Goal: Information Seeking & Learning: Learn about a topic

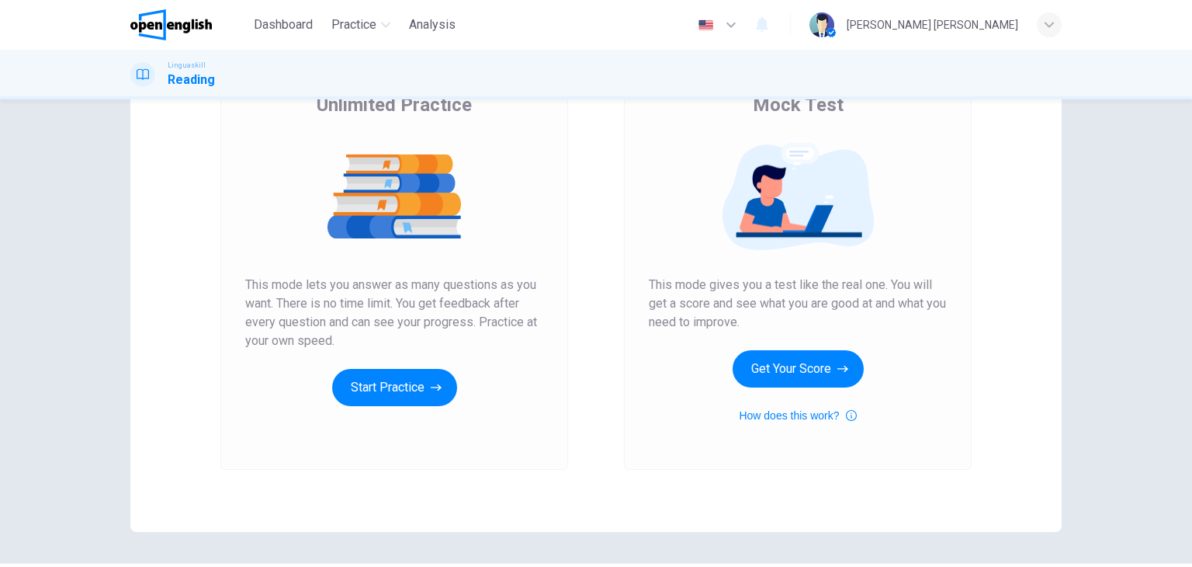
scroll to position [155, 0]
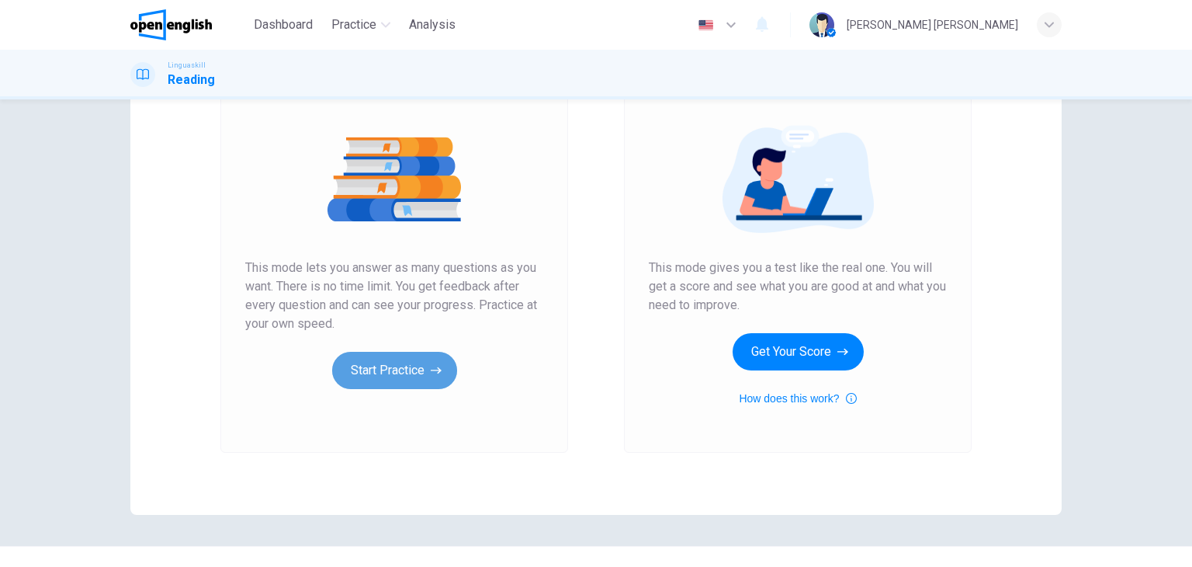
click at [403, 369] on button "Start Practice" at bounding box center [394, 370] width 125 height 37
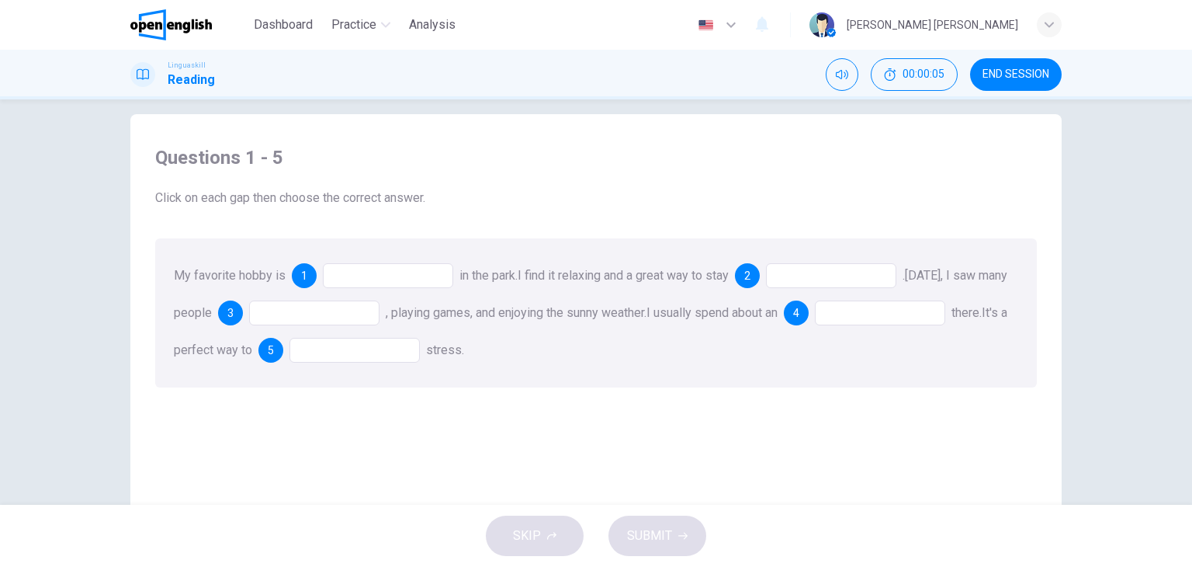
scroll to position [0, 0]
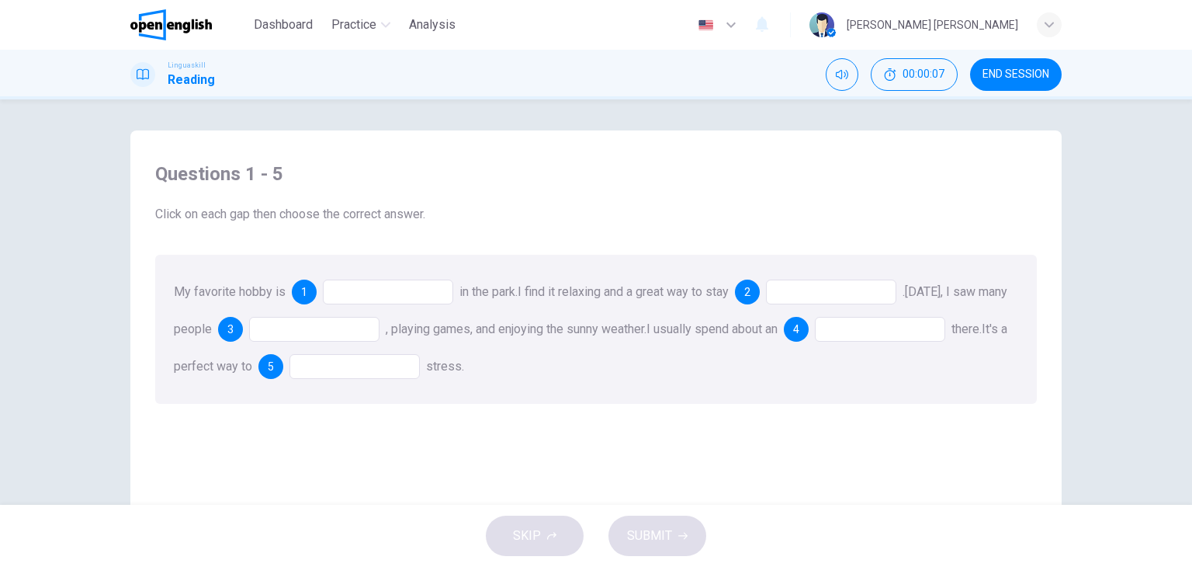
click at [353, 287] on div at bounding box center [388, 291] width 130 height 25
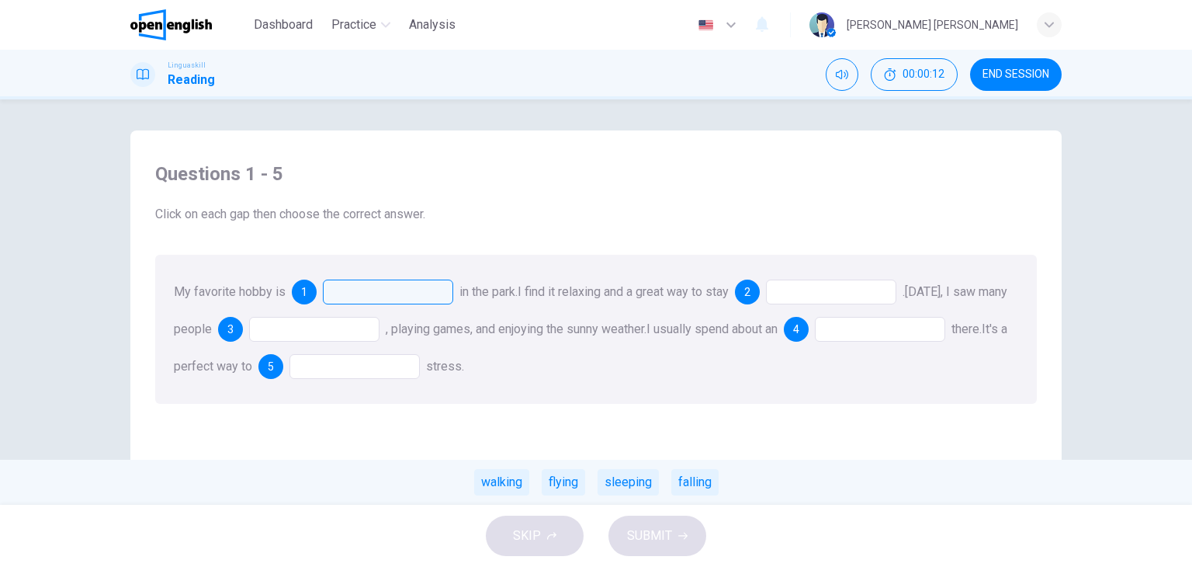
click at [509, 482] on div "walking" at bounding box center [501, 482] width 55 height 26
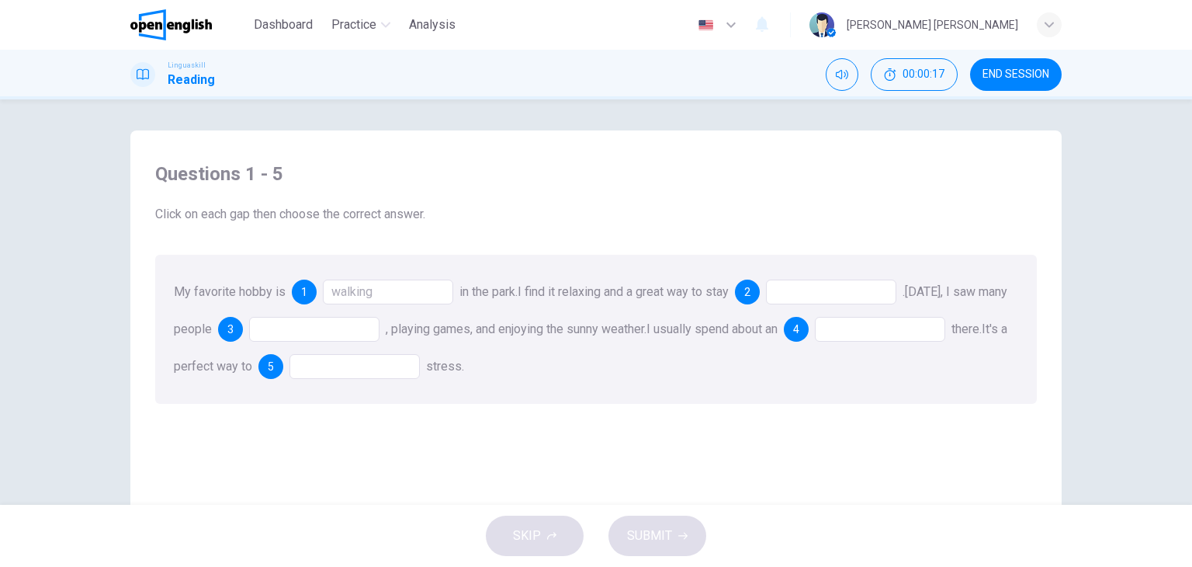
click at [820, 290] on div at bounding box center [831, 291] width 130 height 25
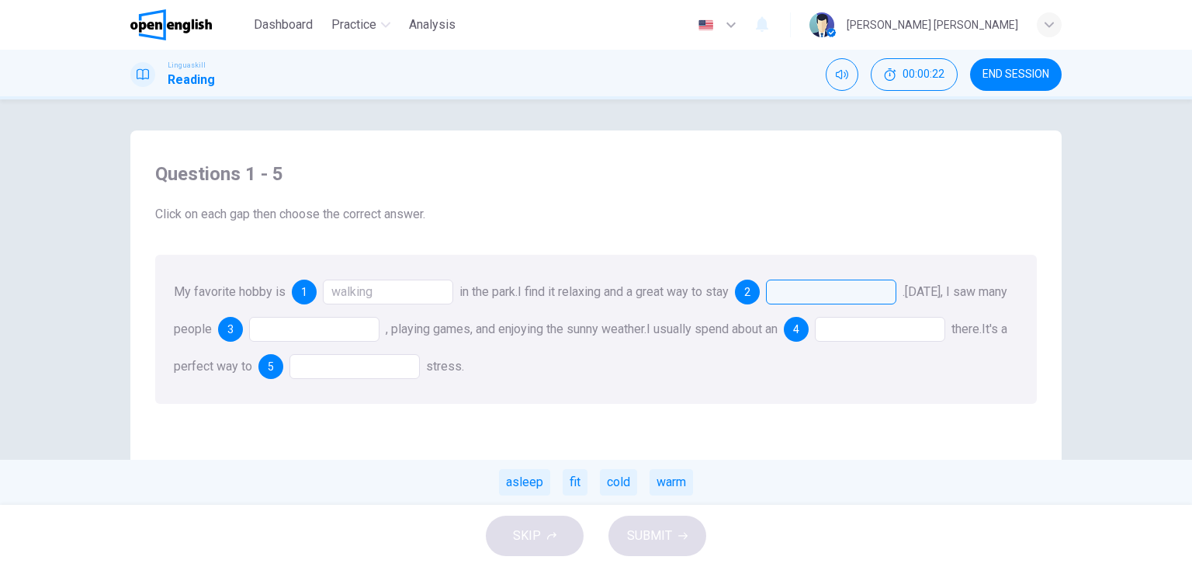
click at [571, 480] on div "fit" at bounding box center [575, 482] width 25 height 26
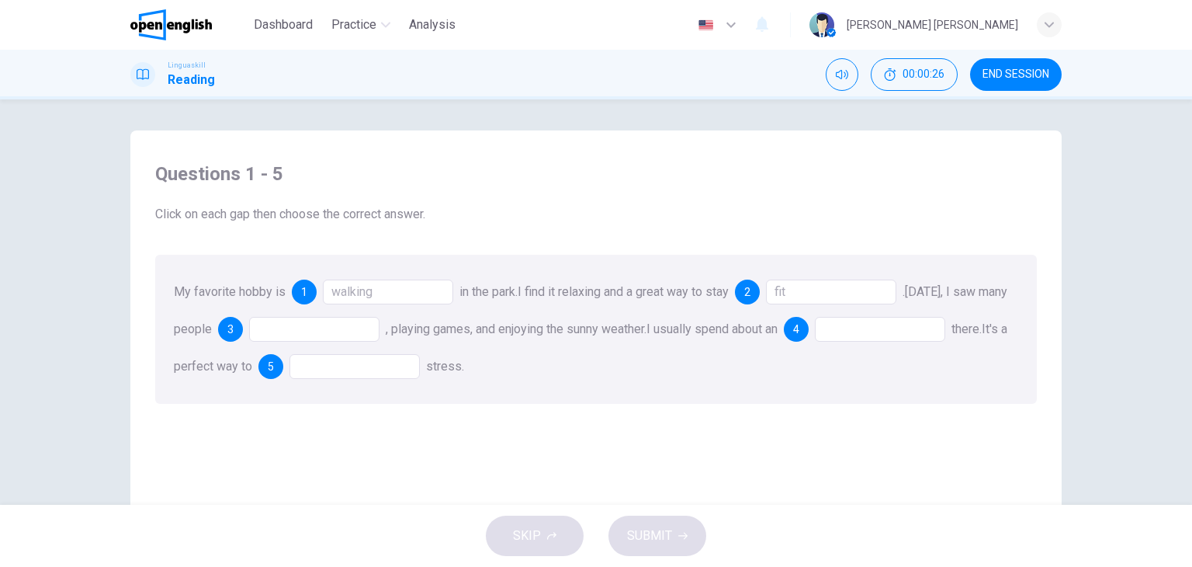
click at [329, 324] on div at bounding box center [314, 329] width 130 height 25
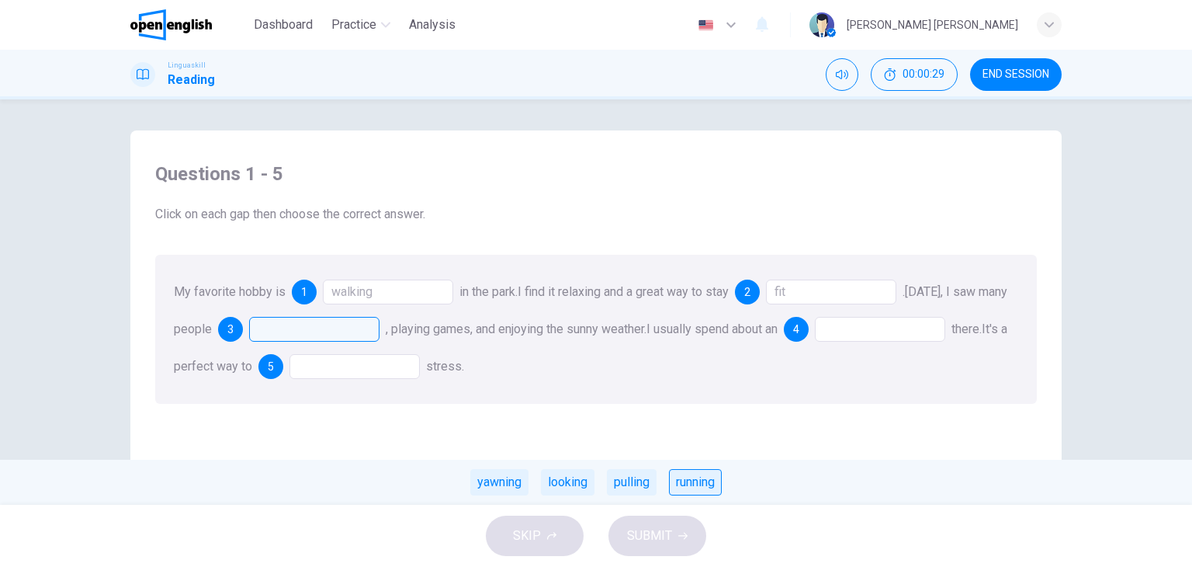
click at [686, 485] on div "running" at bounding box center [695, 482] width 53 height 26
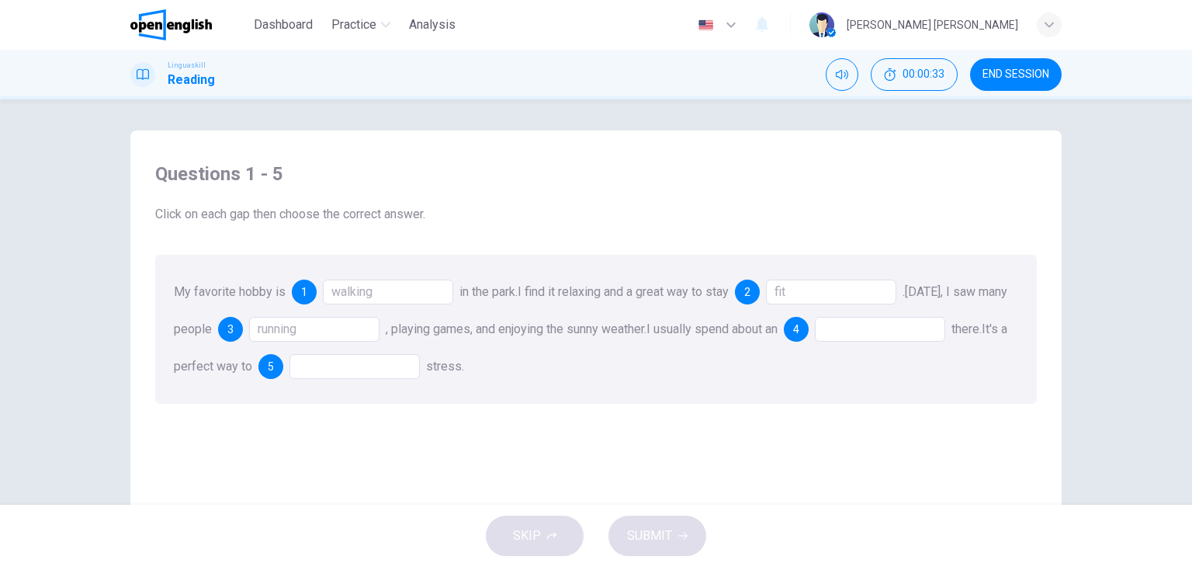
click at [885, 326] on div at bounding box center [880, 329] width 130 height 25
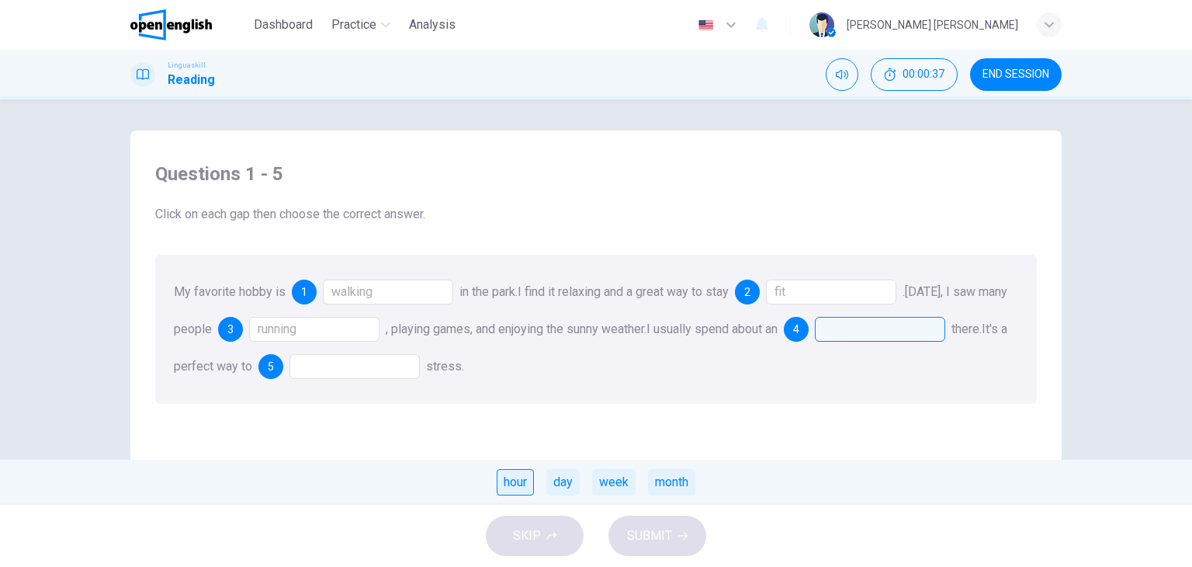
click at [522, 479] on div "hour" at bounding box center [515, 482] width 37 height 26
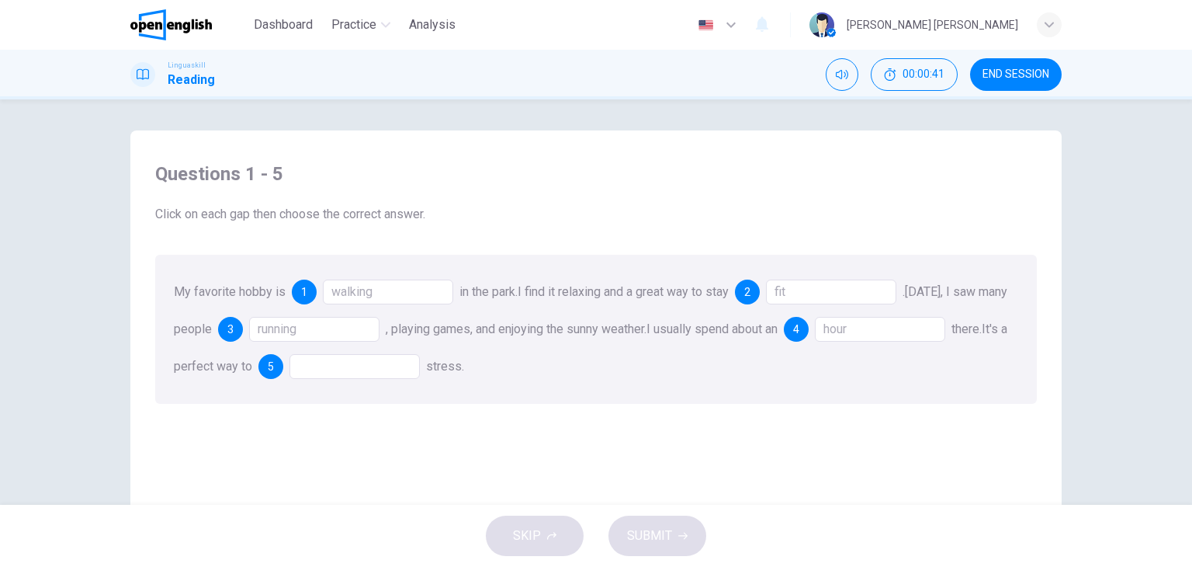
click at [390, 371] on div at bounding box center [355, 366] width 130 height 25
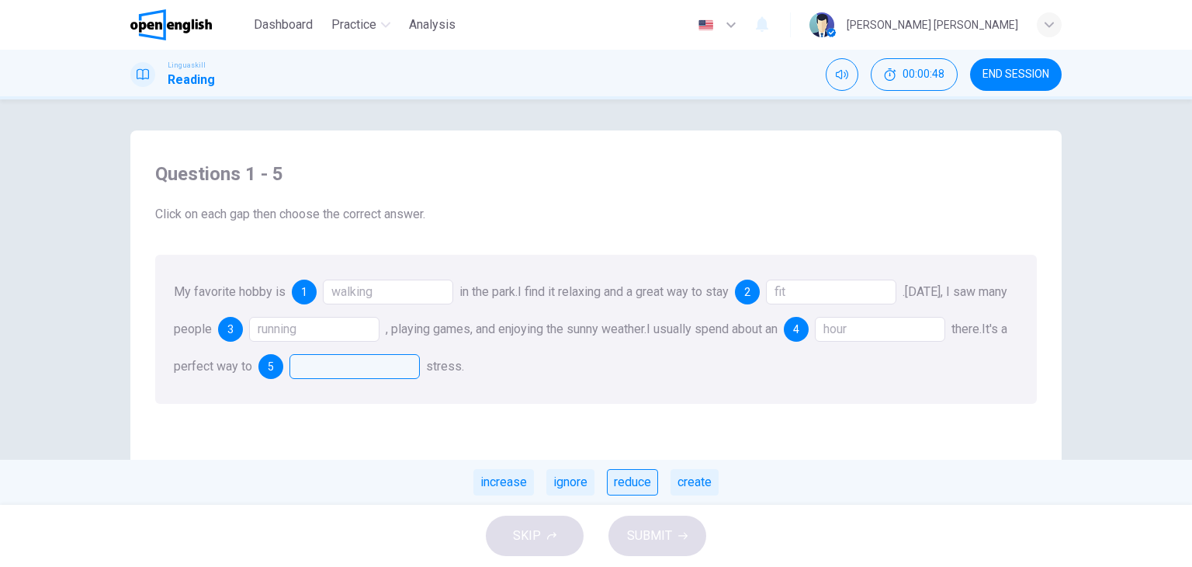
click at [626, 482] on div "reduce" at bounding box center [632, 482] width 51 height 26
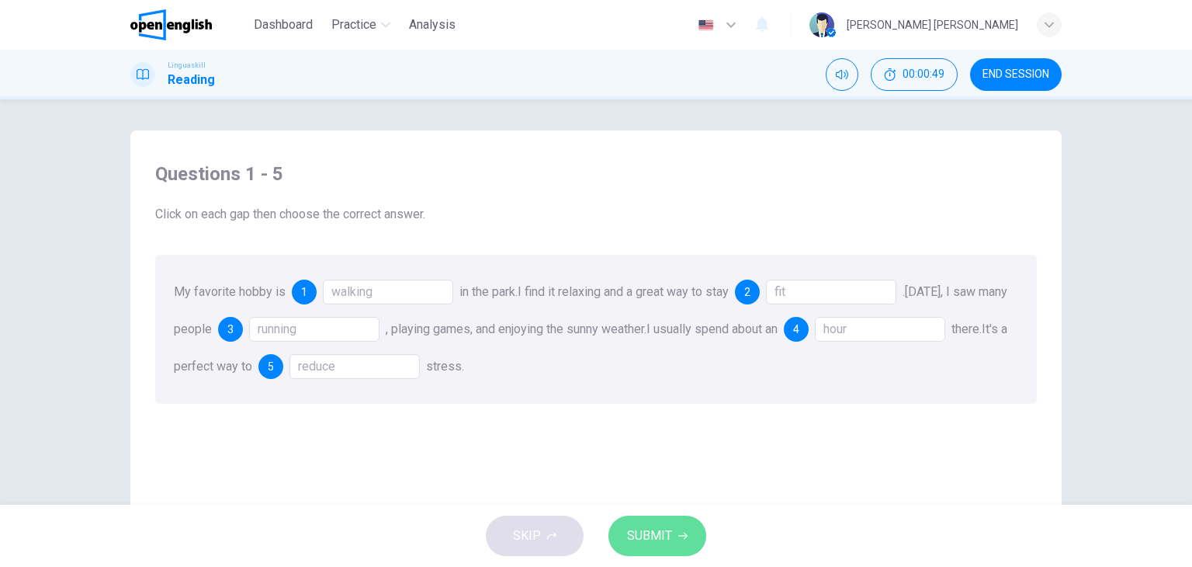
click at [653, 538] on span "SUBMIT" at bounding box center [649, 536] width 45 height 22
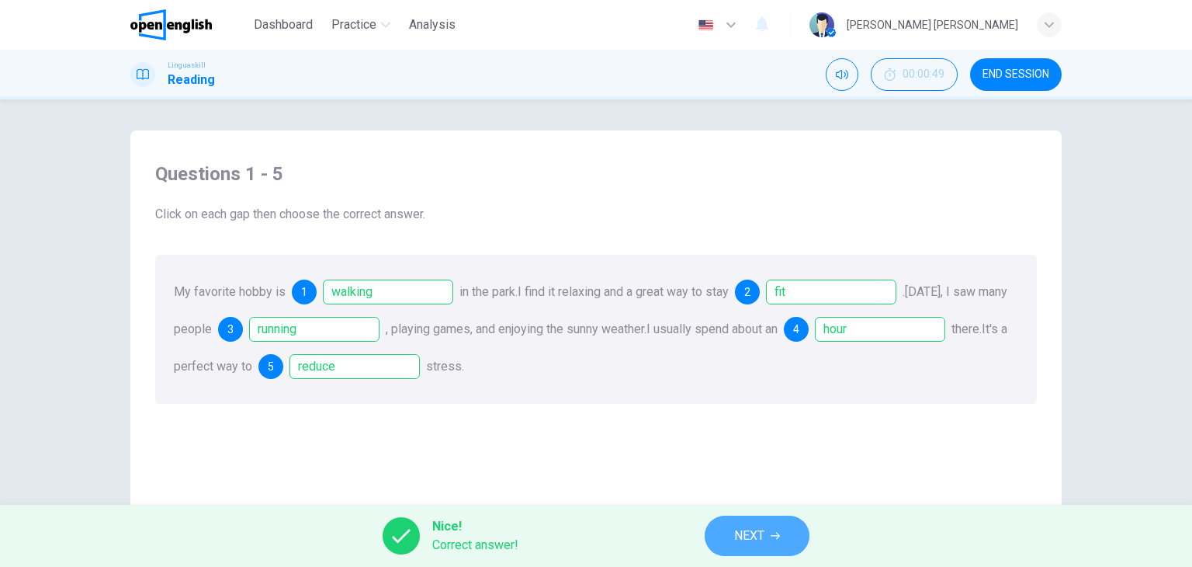
click at [739, 531] on span "NEXT" at bounding box center [749, 536] width 30 height 22
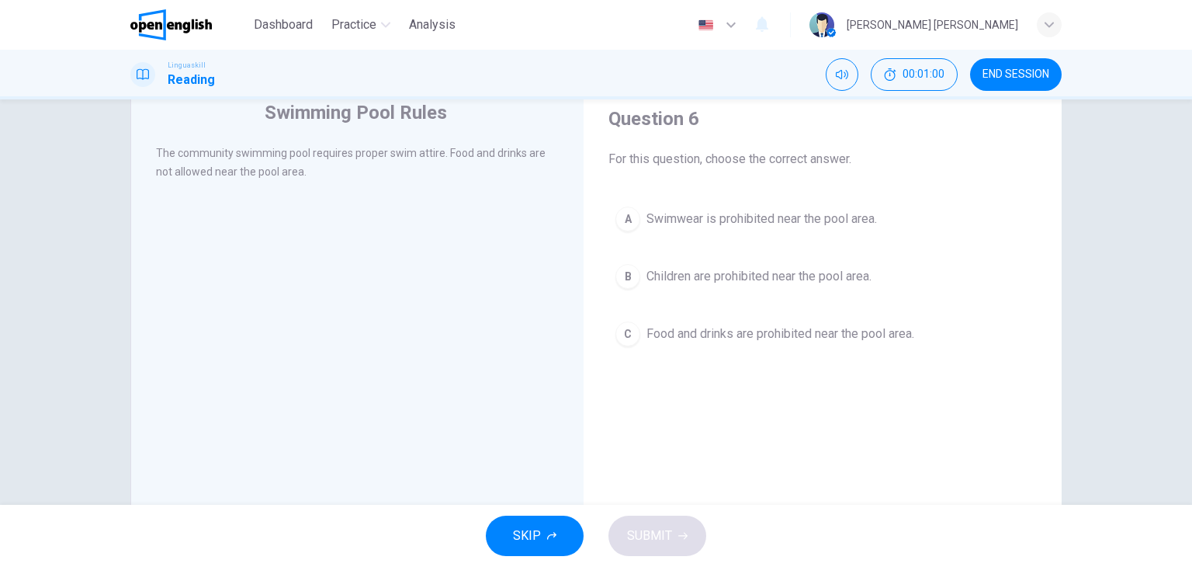
scroll to position [78, 0]
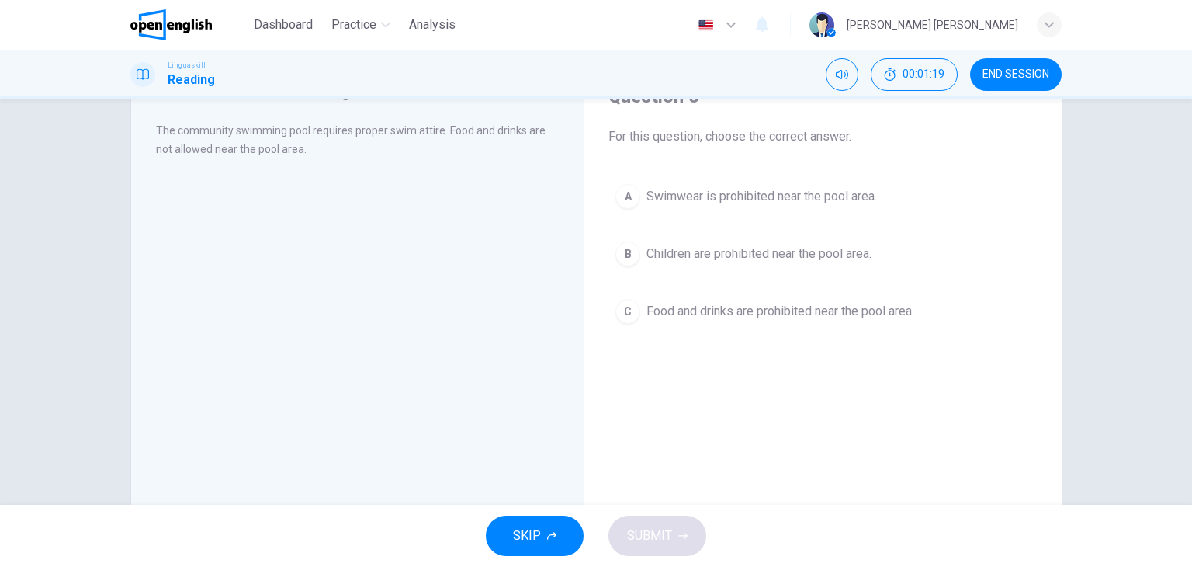
click at [748, 311] on span "Food and drinks are prohibited near the pool area." at bounding box center [781, 311] width 268 height 19
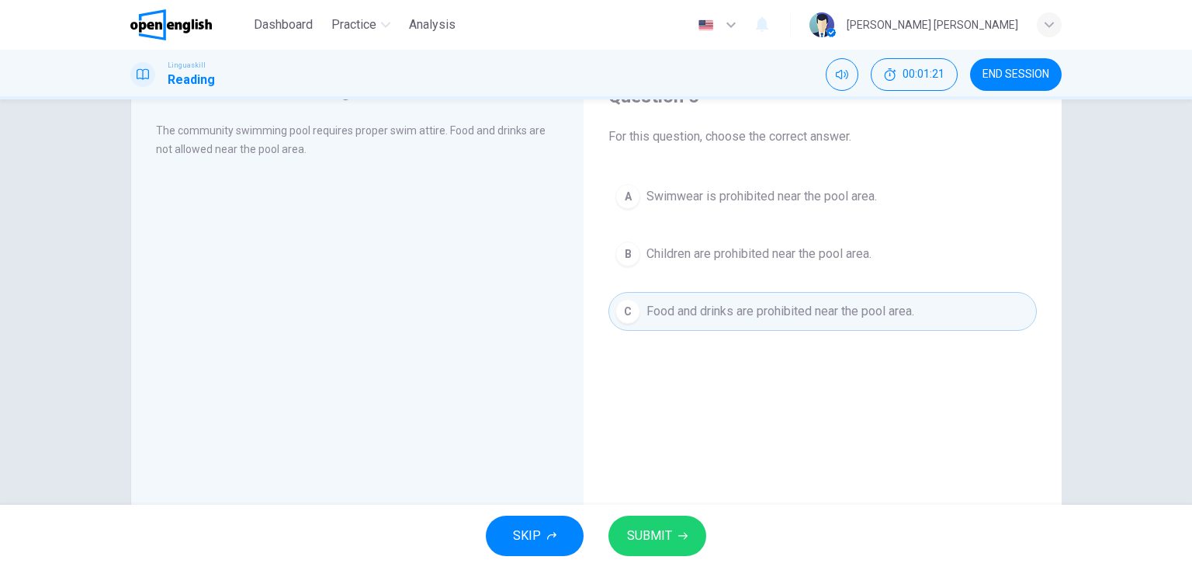
click at [664, 538] on span "SUBMIT" at bounding box center [649, 536] width 45 height 22
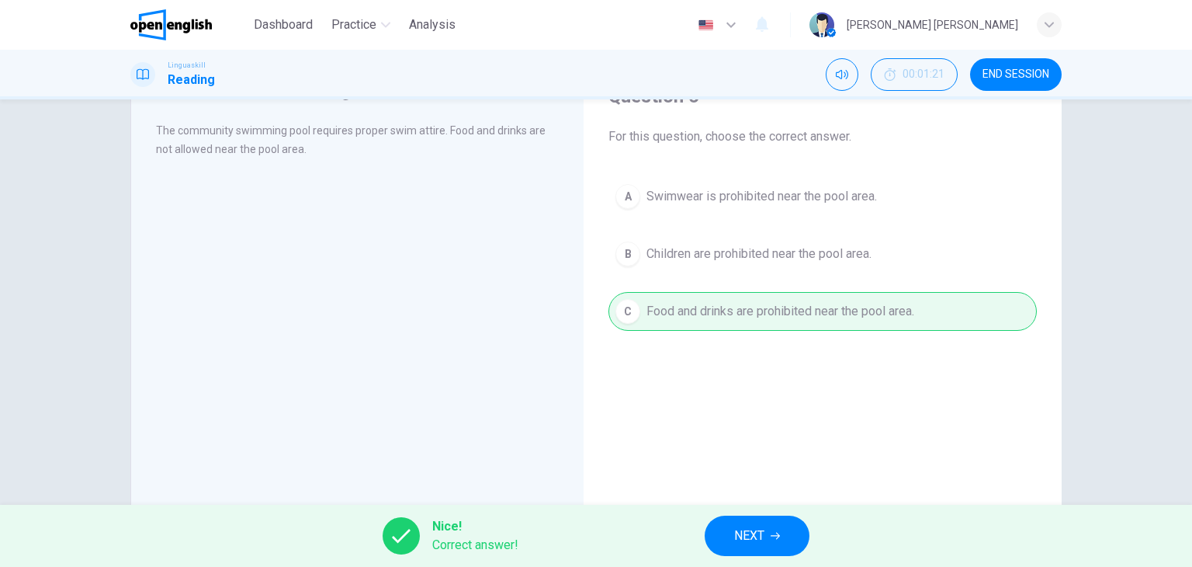
click at [739, 532] on span "NEXT" at bounding box center [749, 536] width 30 height 22
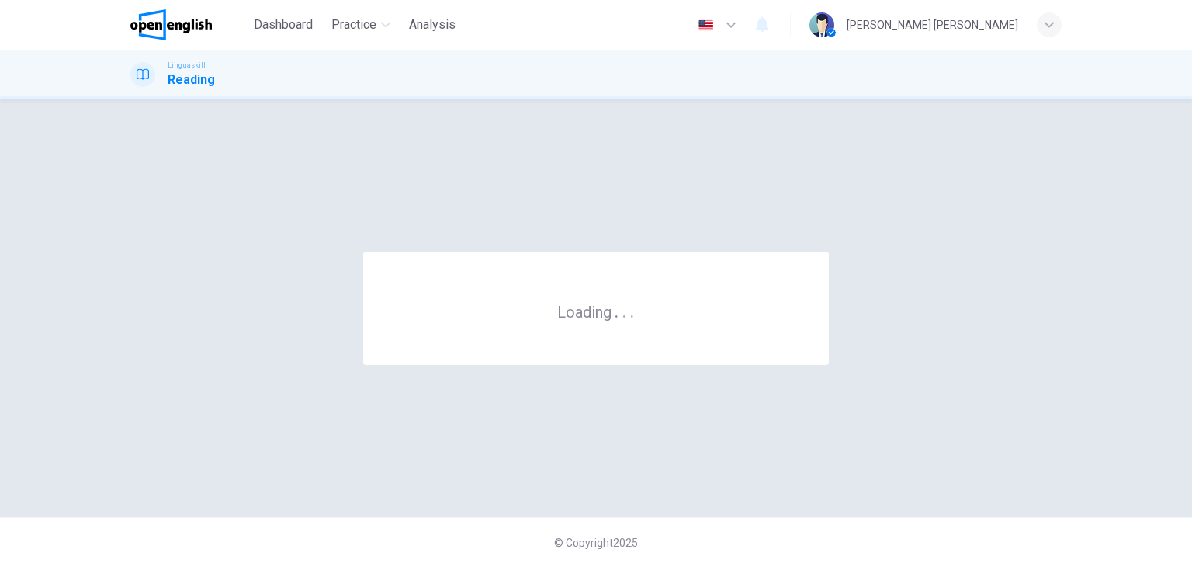
scroll to position [0, 0]
